Goal: Navigation & Orientation: Find specific page/section

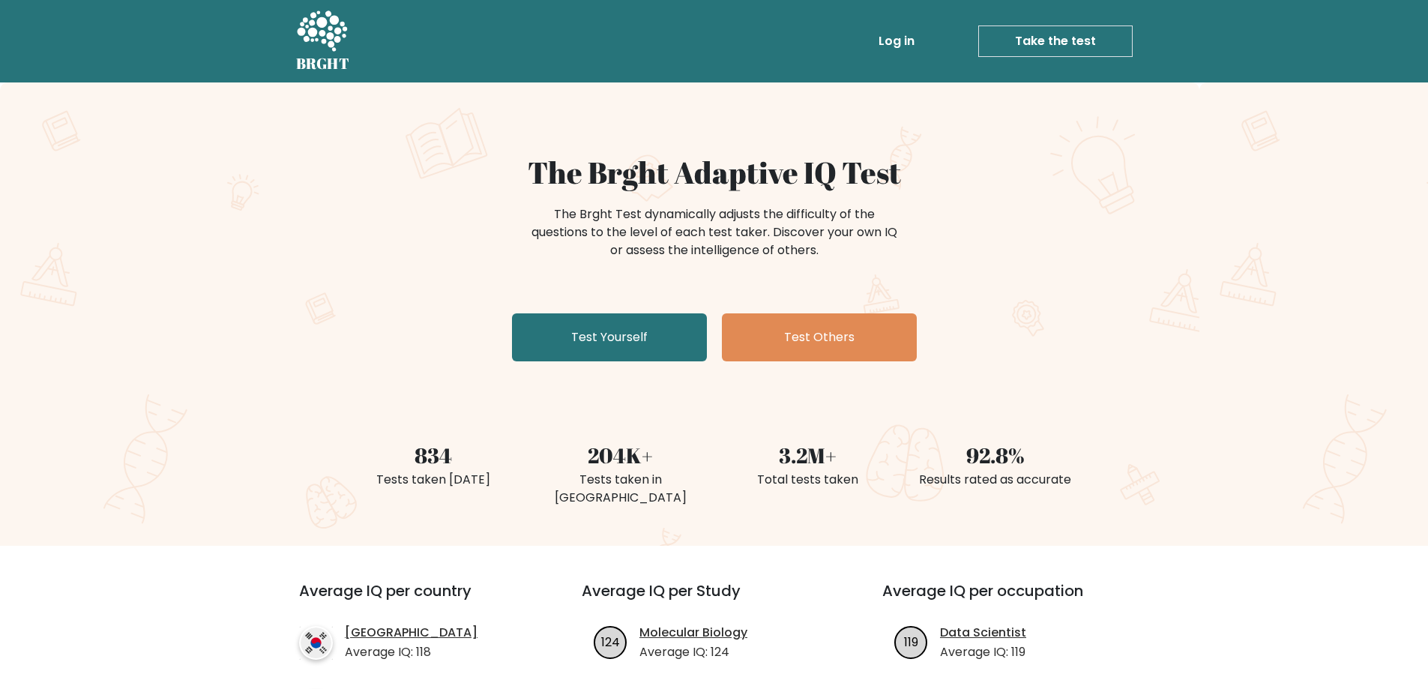
click at [911, 41] on link "Log in" at bounding box center [897, 41] width 48 height 30
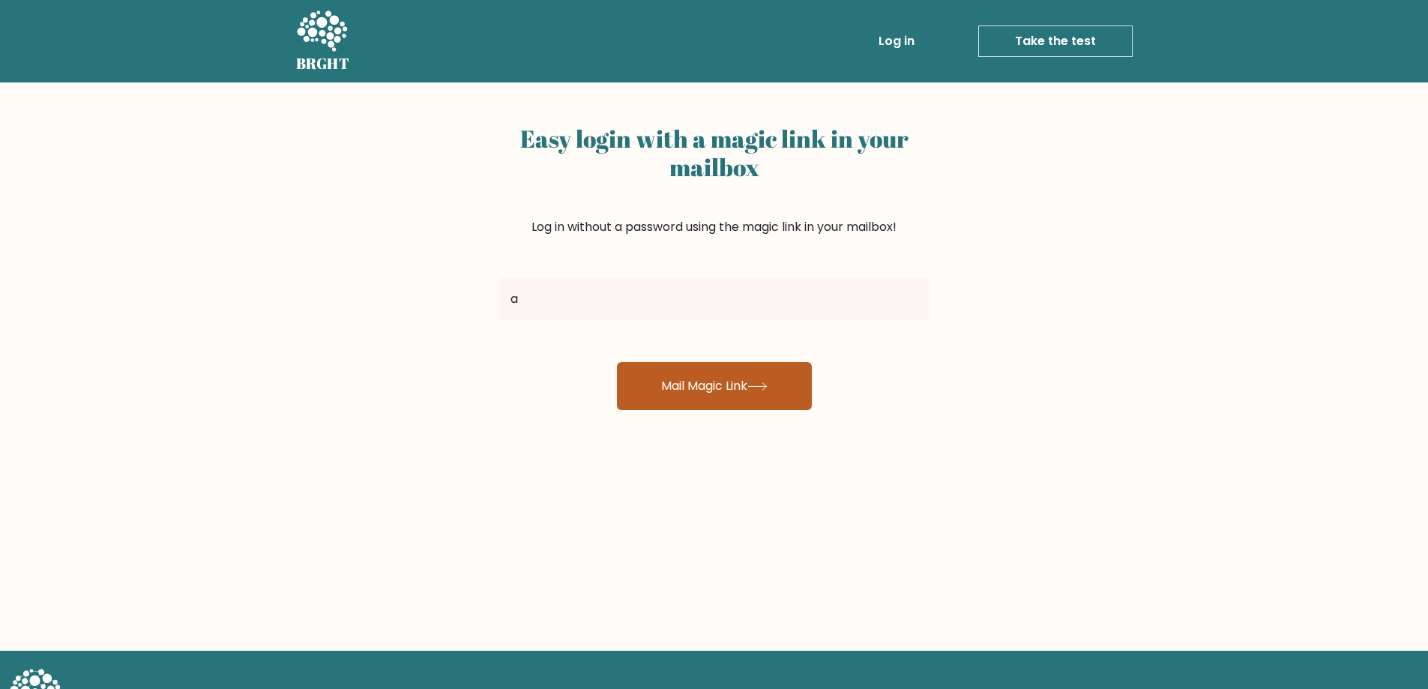
type input "[EMAIL_ADDRESS][DOMAIN_NAME]"
click at [705, 380] on button "Mail Magic Link" at bounding box center [714, 386] width 195 height 48
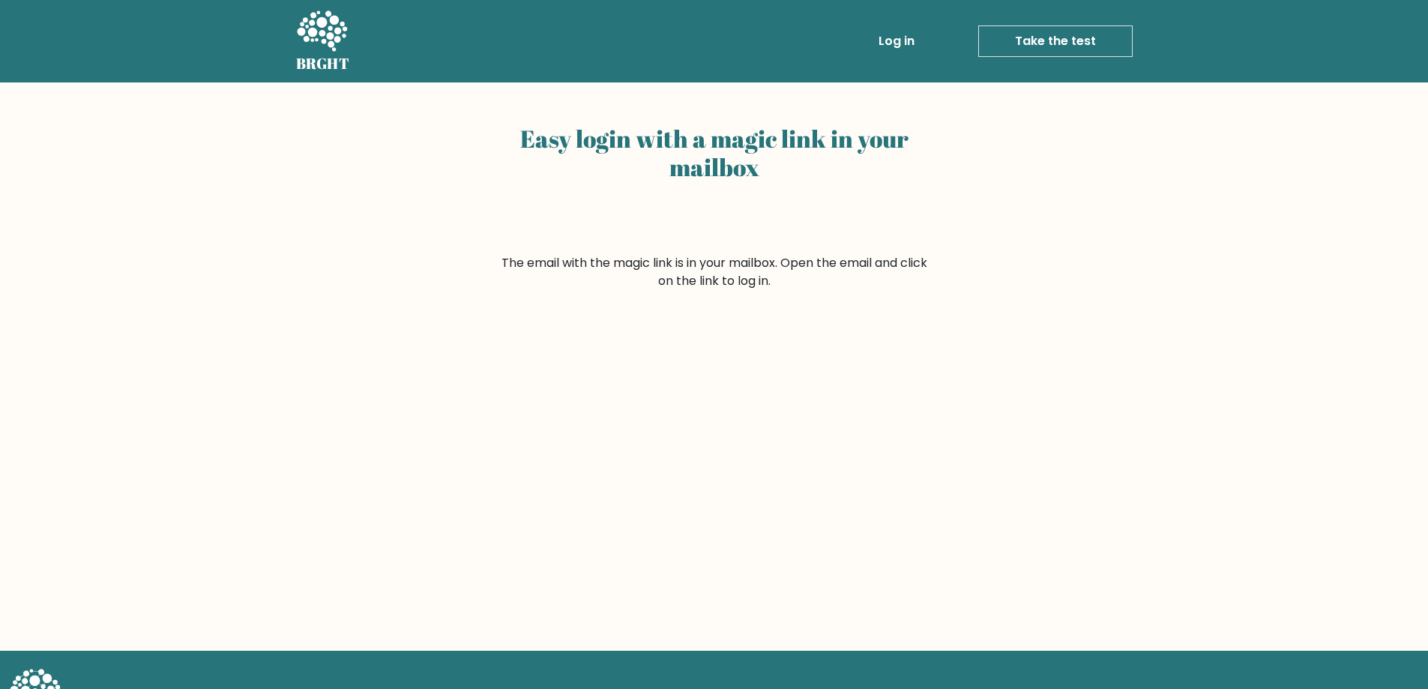
click at [323, 49] on icon at bounding box center [322, 32] width 52 height 45
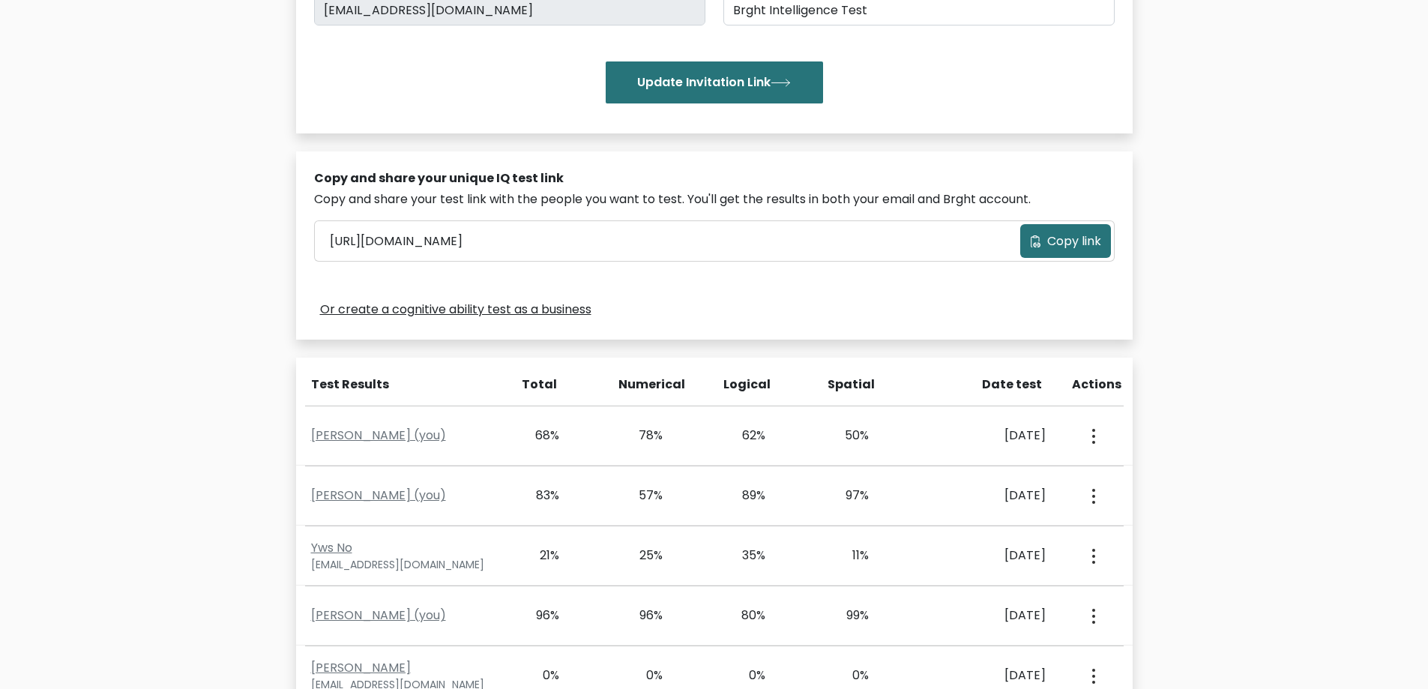
scroll to position [450, 0]
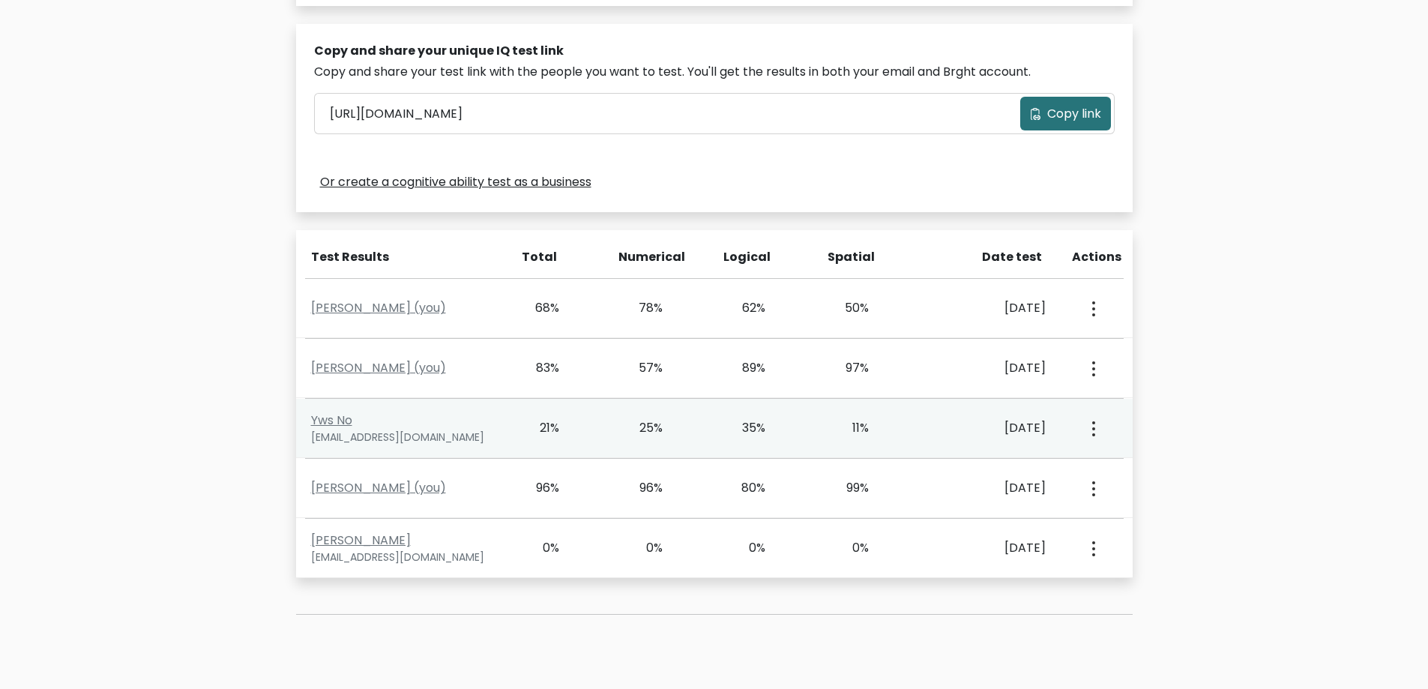
click at [752, 441] on div "Yws No rainyeclipso@gmail.com 21% 25% 35% 11% Aug. 6, 2025" at bounding box center [714, 428] width 837 height 59
drag, startPoint x: 981, startPoint y: 444, endPoint x: 995, endPoint y: 446, distance: 14.4
click at [982, 444] on div "Yws No rainyeclipso@gmail.com 21% 25% 35% 11% Aug. 6, 2025" at bounding box center [714, 428] width 837 height 59
click at [1097, 436] on button "button" at bounding box center [1092, 428] width 12 height 46
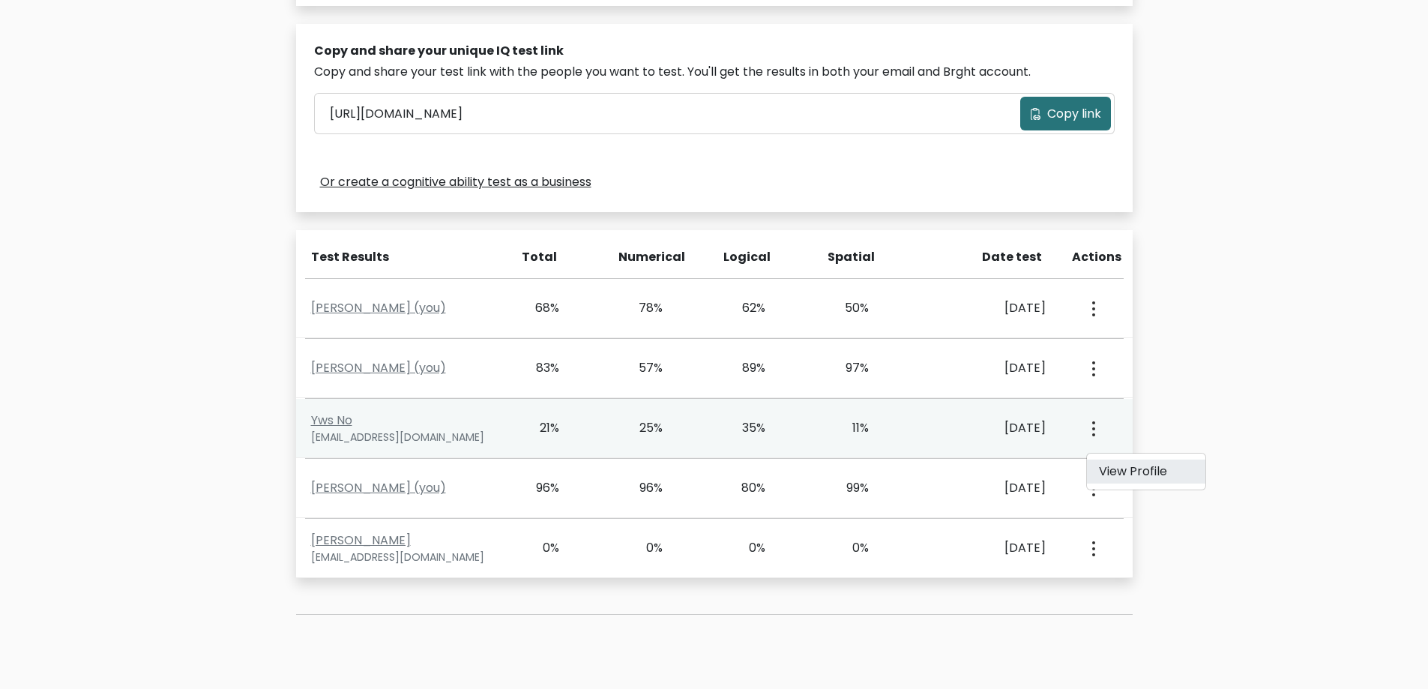
click at [1121, 483] on link "View Profile" at bounding box center [1146, 471] width 118 height 24
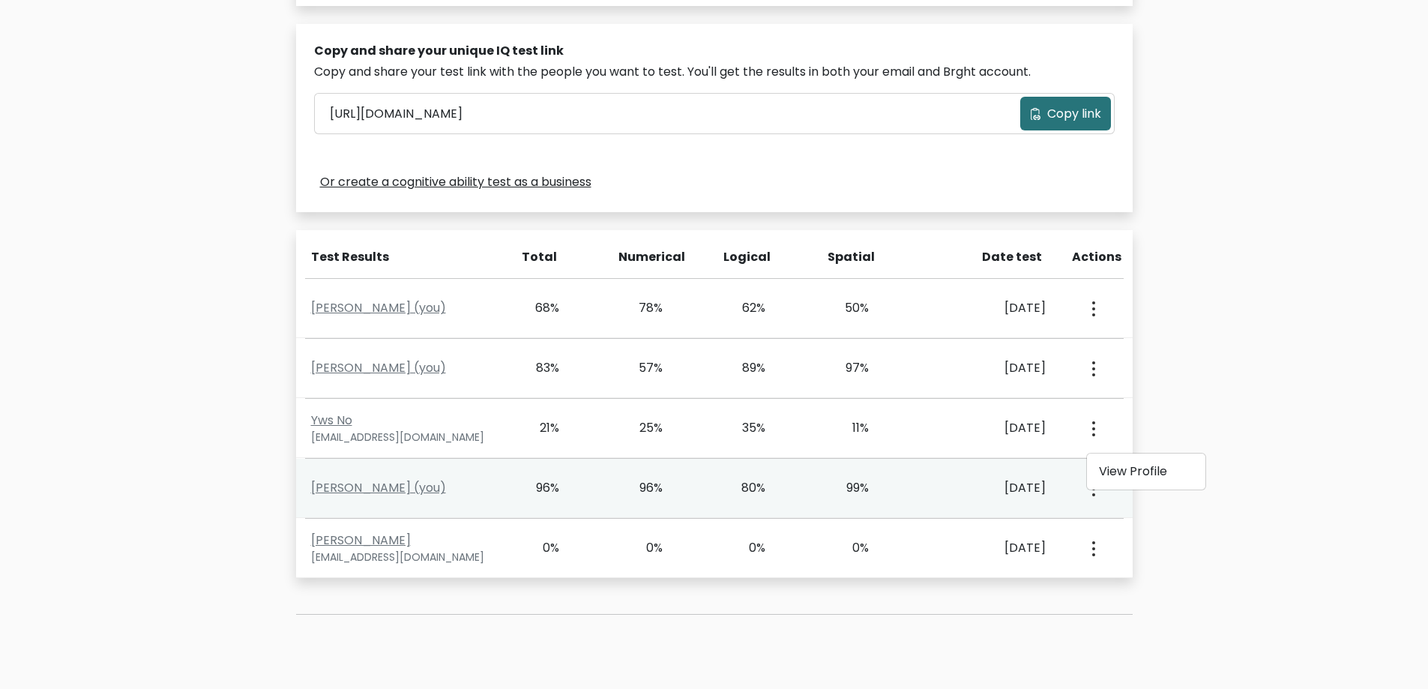
click at [1121, 483] on div "View Profile" at bounding box center [1092, 488] width 69 height 46
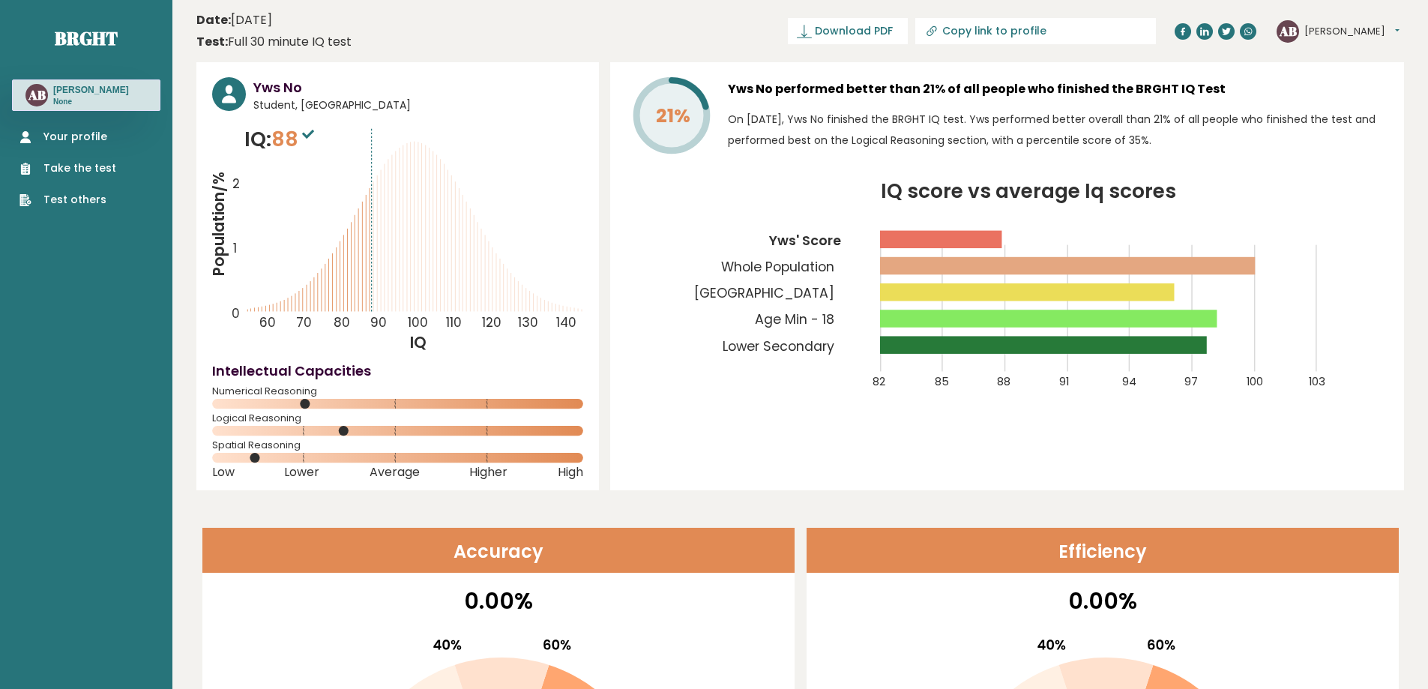
click at [68, 137] on link "Your profile" at bounding box center [67, 137] width 97 height 16
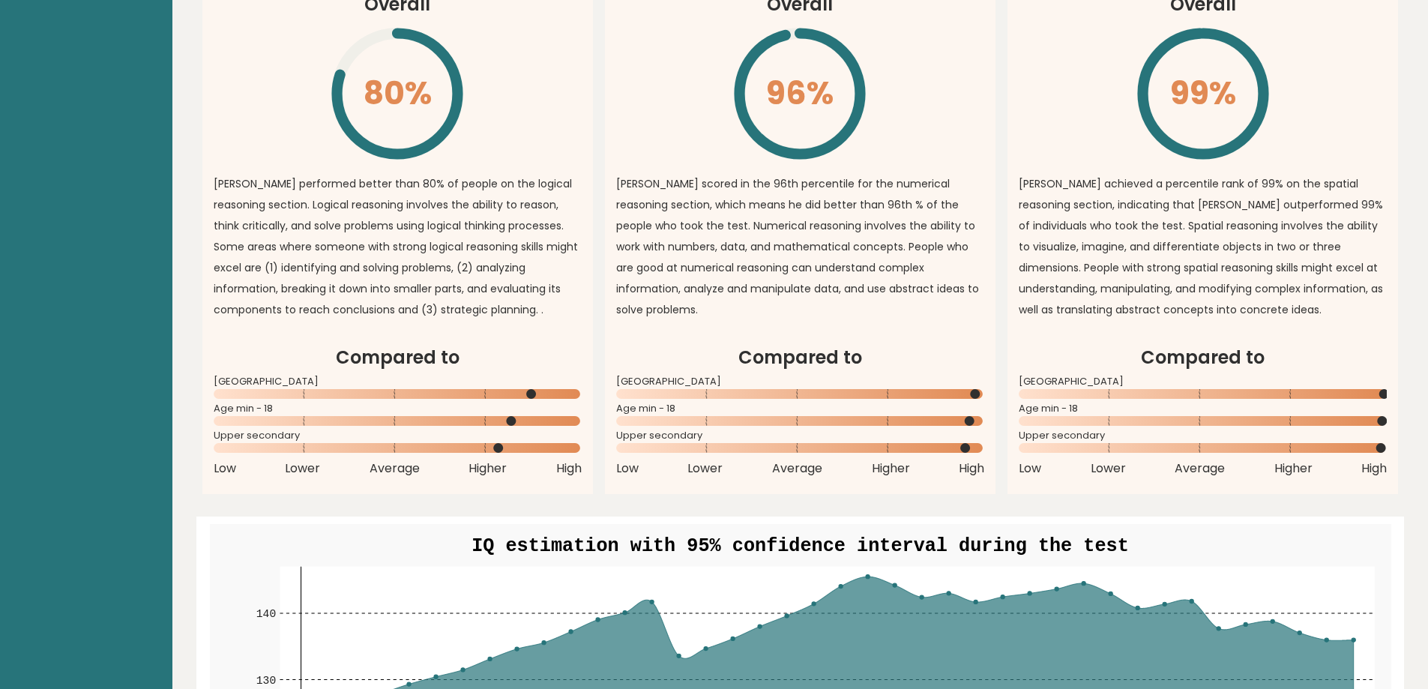
scroll to position [1274, 0]
